Goal: Browse casually

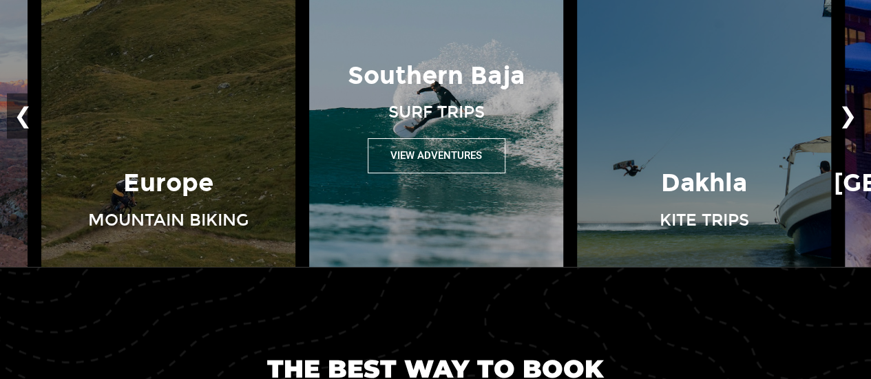
scroll to position [895, 0]
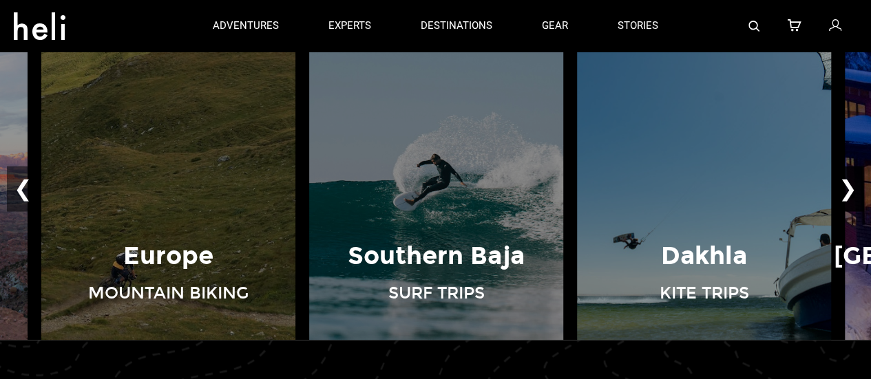
click at [855, 193] on button "❯" at bounding box center [848, 188] width 32 height 45
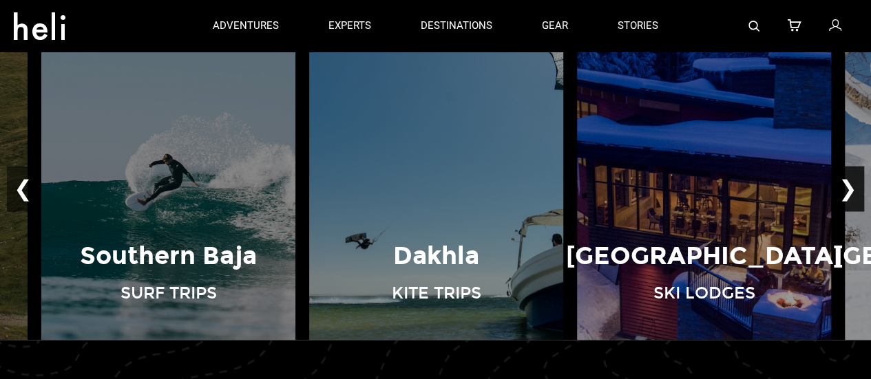
click at [853, 193] on button "❯" at bounding box center [848, 188] width 32 height 45
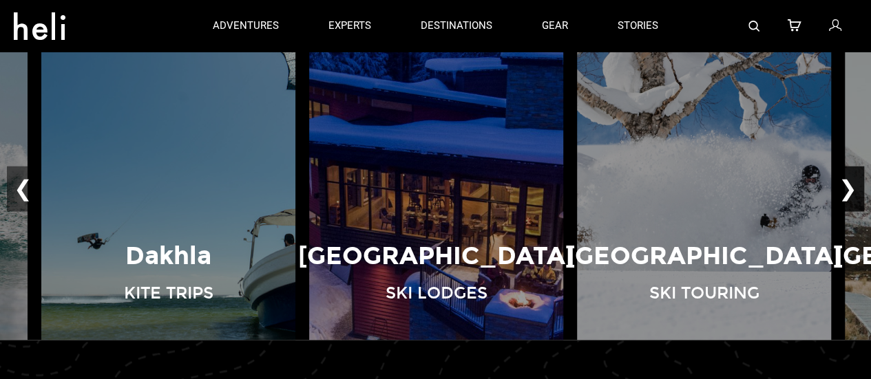
click at [853, 193] on button "❯" at bounding box center [848, 188] width 32 height 45
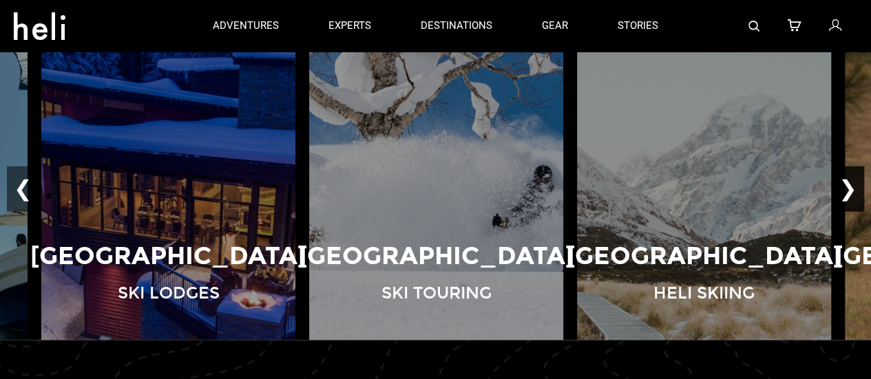
click at [852, 193] on button "❯" at bounding box center [848, 188] width 32 height 45
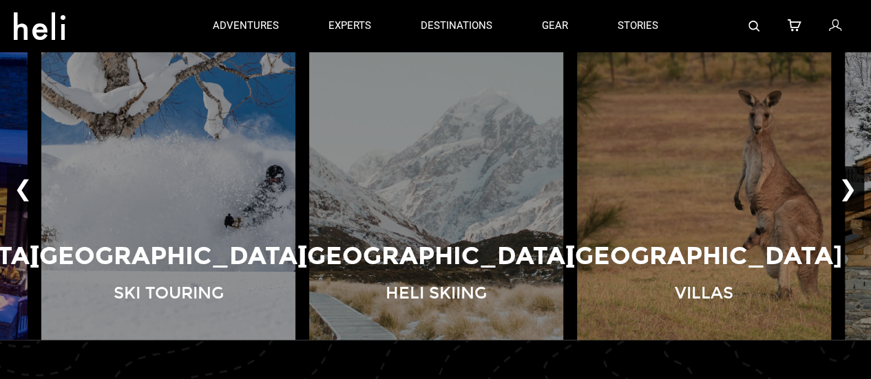
click at [852, 193] on button "❯" at bounding box center [848, 188] width 32 height 45
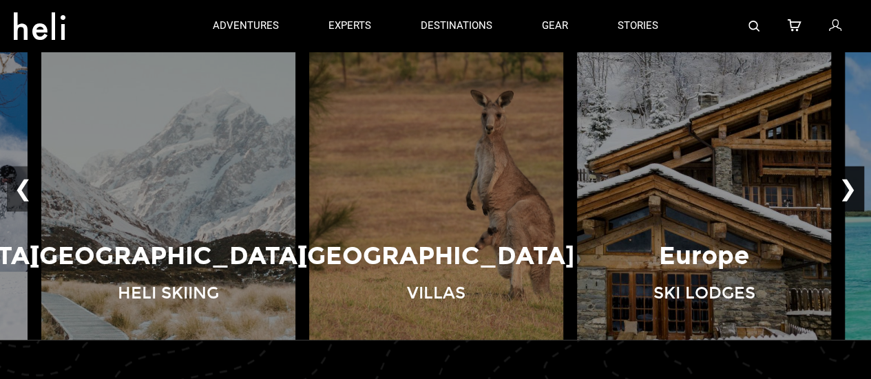
click at [852, 193] on button "❯" at bounding box center [848, 188] width 32 height 45
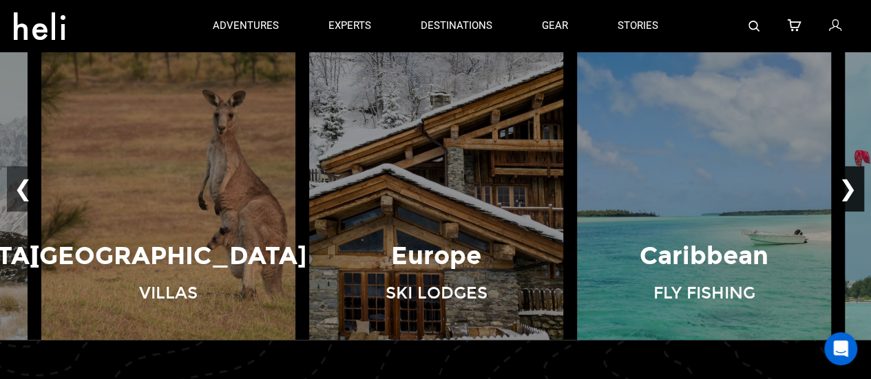
click at [852, 193] on button "❯" at bounding box center [848, 188] width 32 height 45
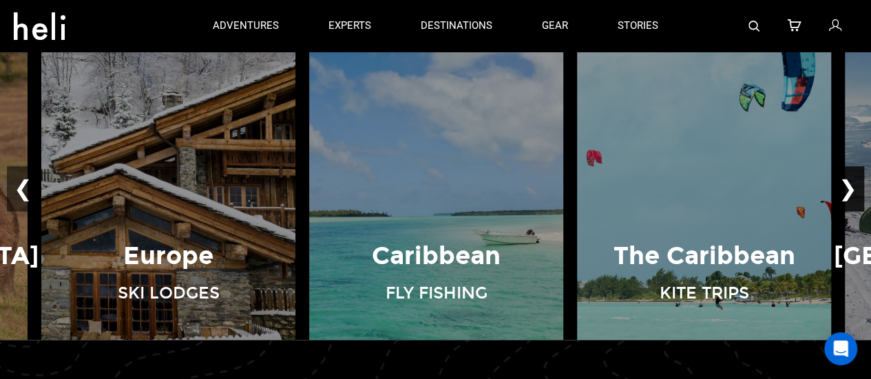
click at [852, 193] on button "❯" at bounding box center [848, 188] width 32 height 45
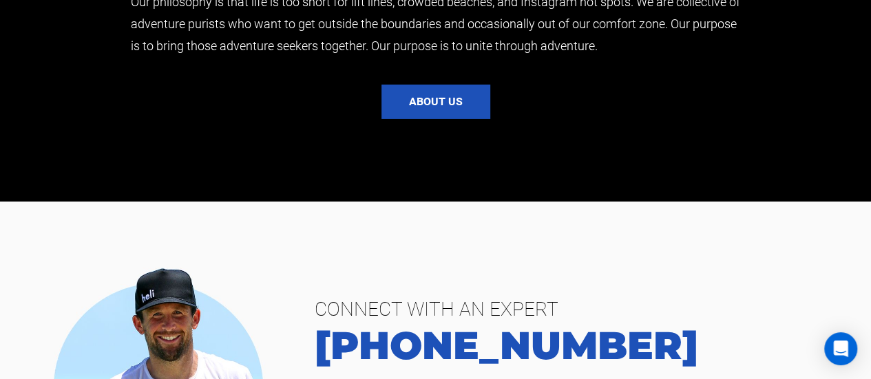
scroll to position [2548, 0]
